Goal: Check status: Check status

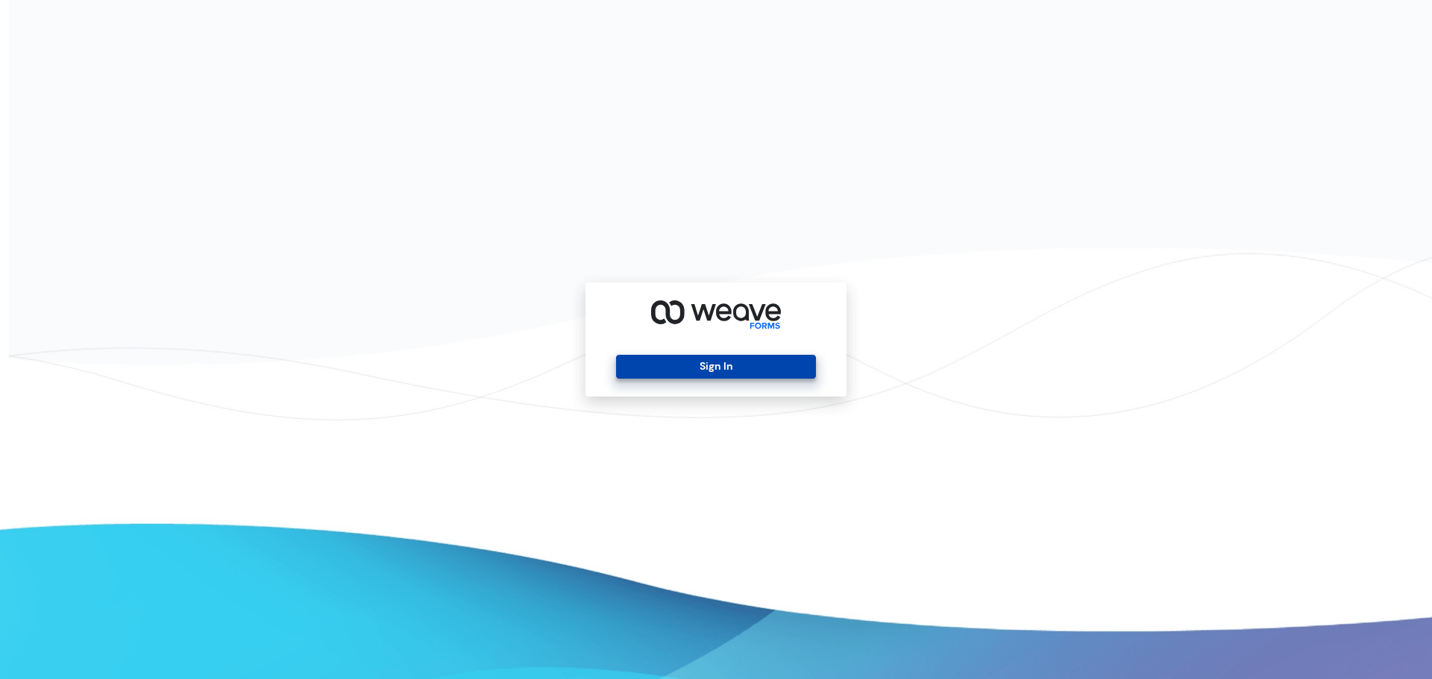
click at [758, 356] on button "Sign In" at bounding box center [715, 367] width 199 height 24
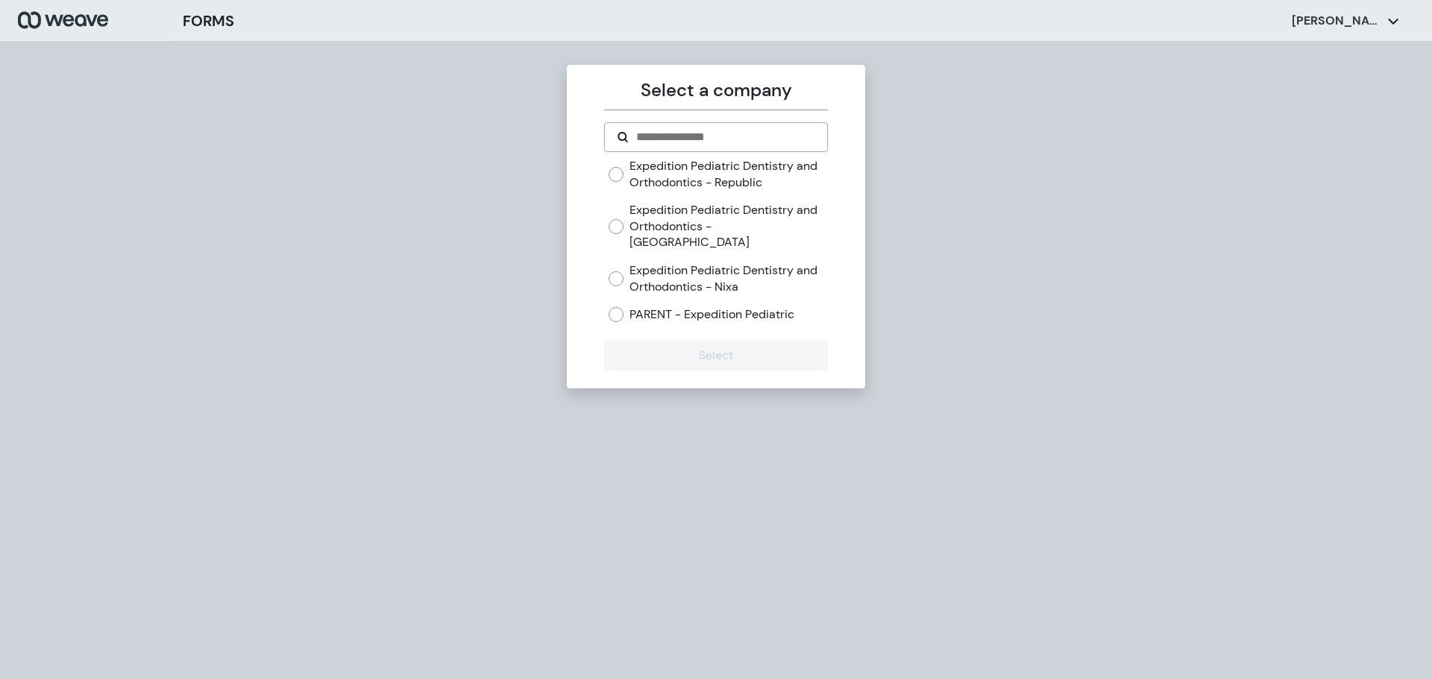
click at [706, 224] on label "Expedition Pediatric Dentistry and Orthodontics - [GEOGRAPHIC_DATA]" at bounding box center [728, 226] width 198 height 48
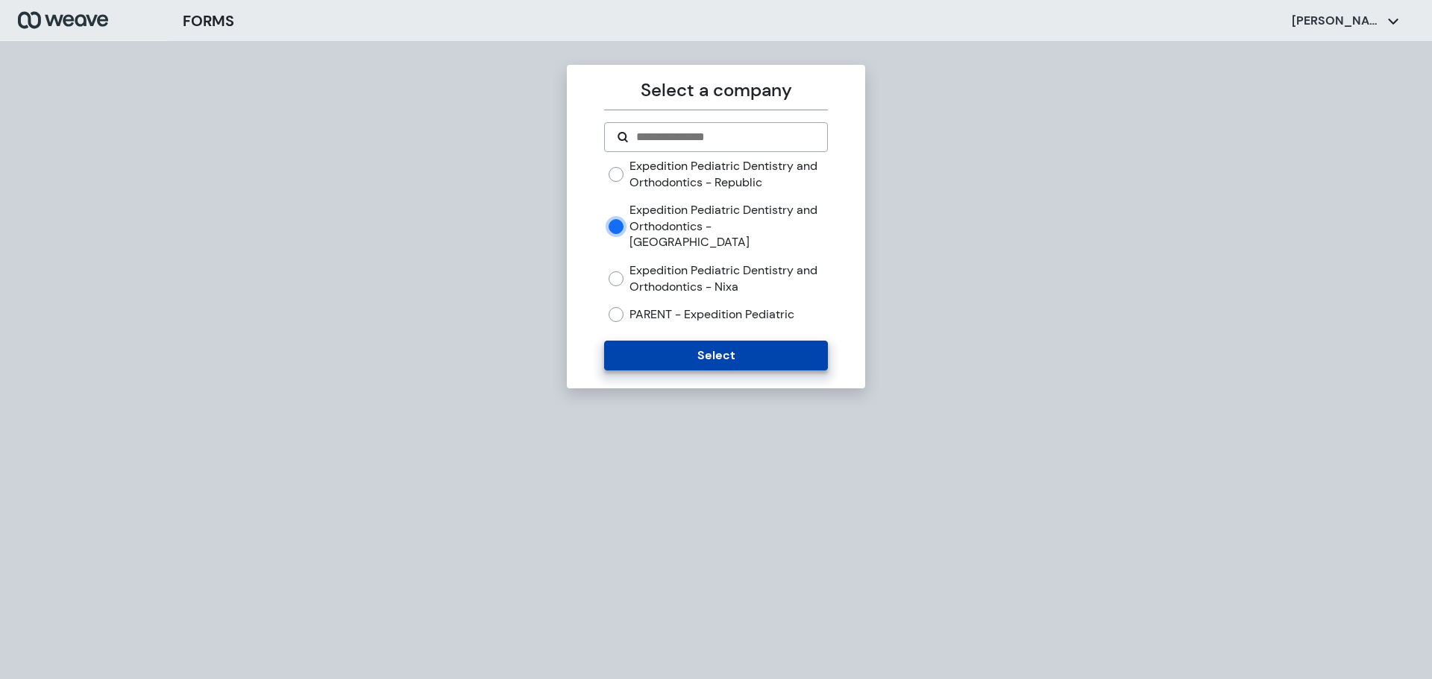
click at [728, 341] on button "Select" at bounding box center [715, 356] width 223 height 30
